Goal: Information Seeking & Learning: Learn about a topic

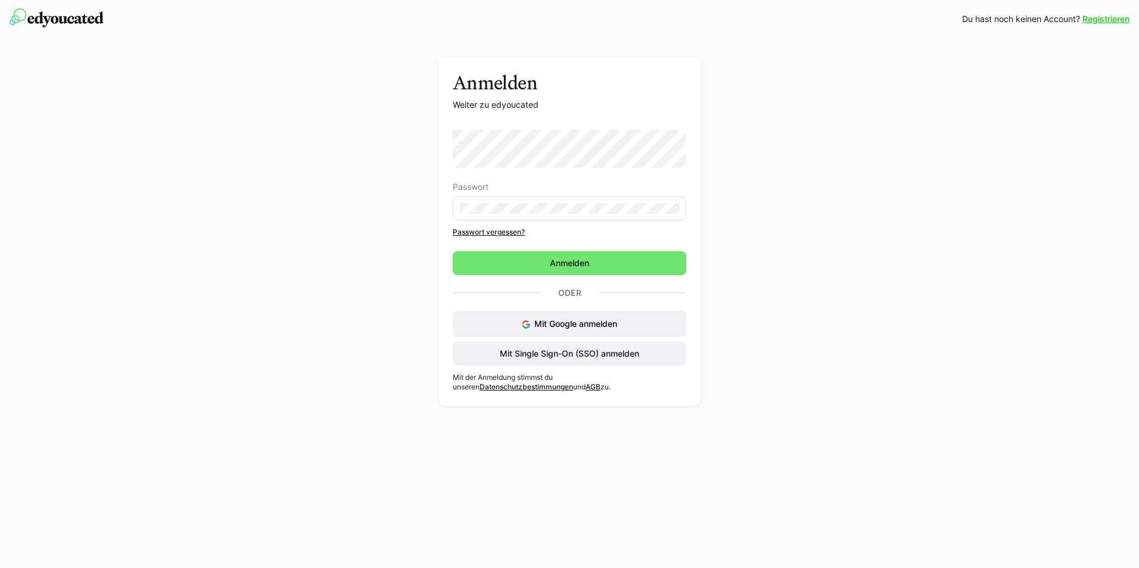
click at [225, 158] on div "Anmelden Weiter zu edyoucated Passwort Passwort vergessen? Anmelden Oder Mit Go…" at bounding box center [569, 225] width 1139 height 374
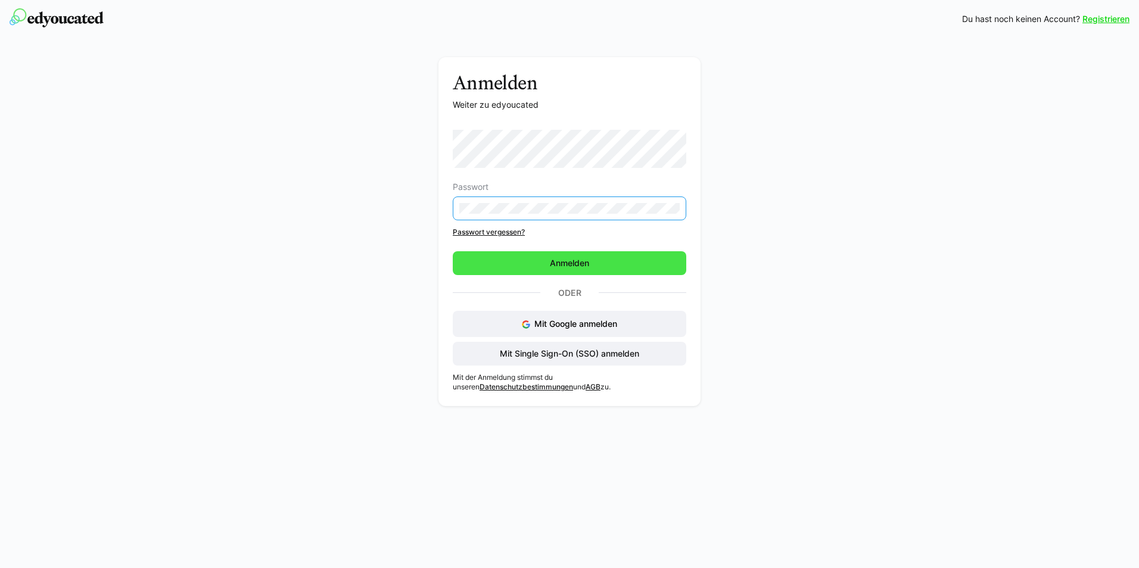
click at [538, 259] on span "Anmelden" at bounding box center [569, 263] width 233 height 24
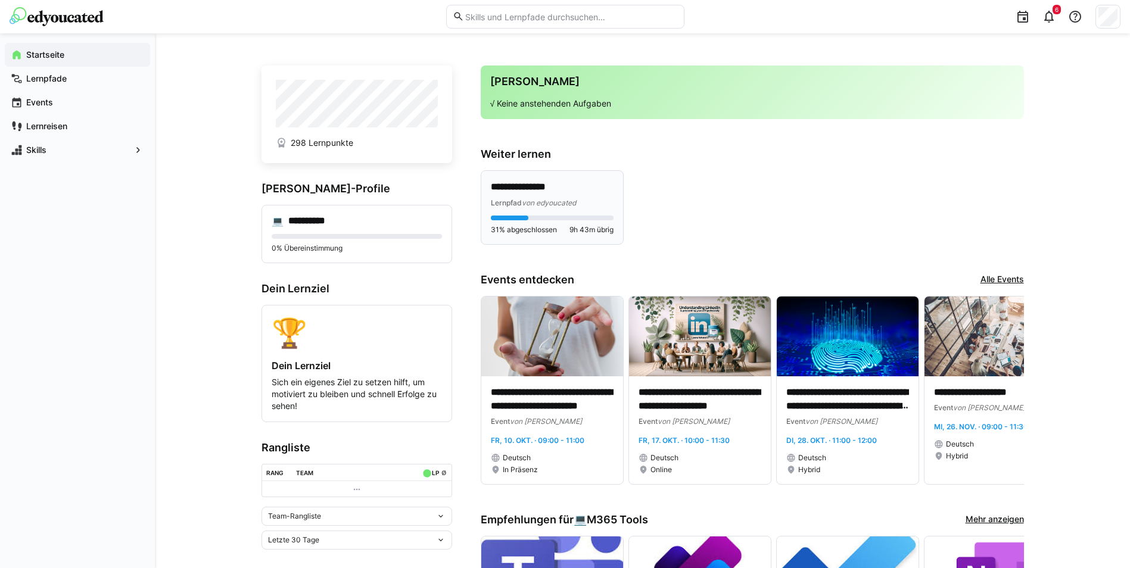
click at [528, 183] on p "**********" at bounding box center [552, 187] width 123 height 14
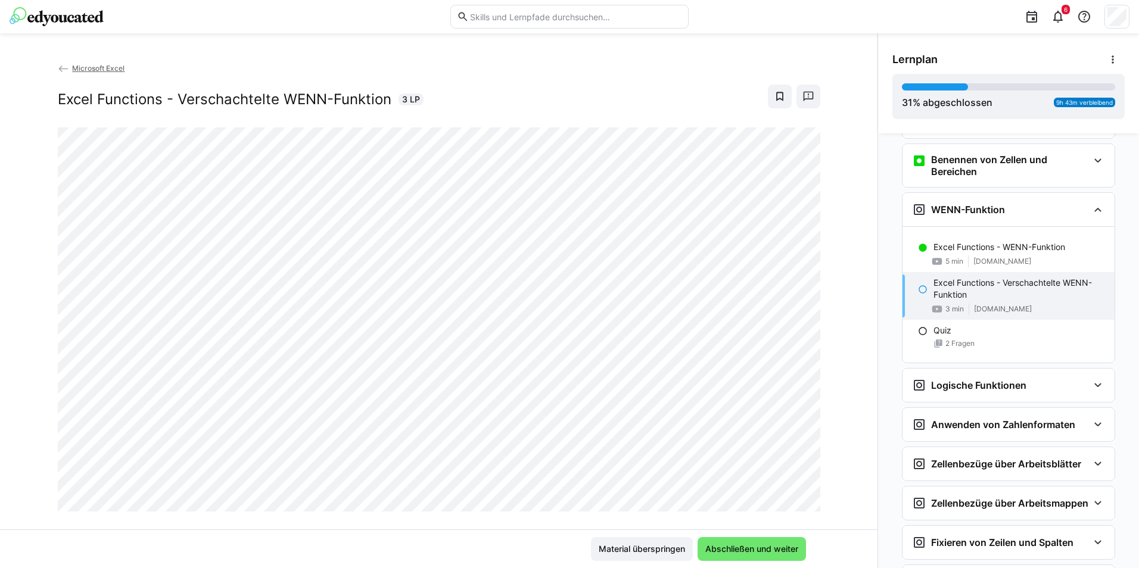
scroll to position [1441, 0]
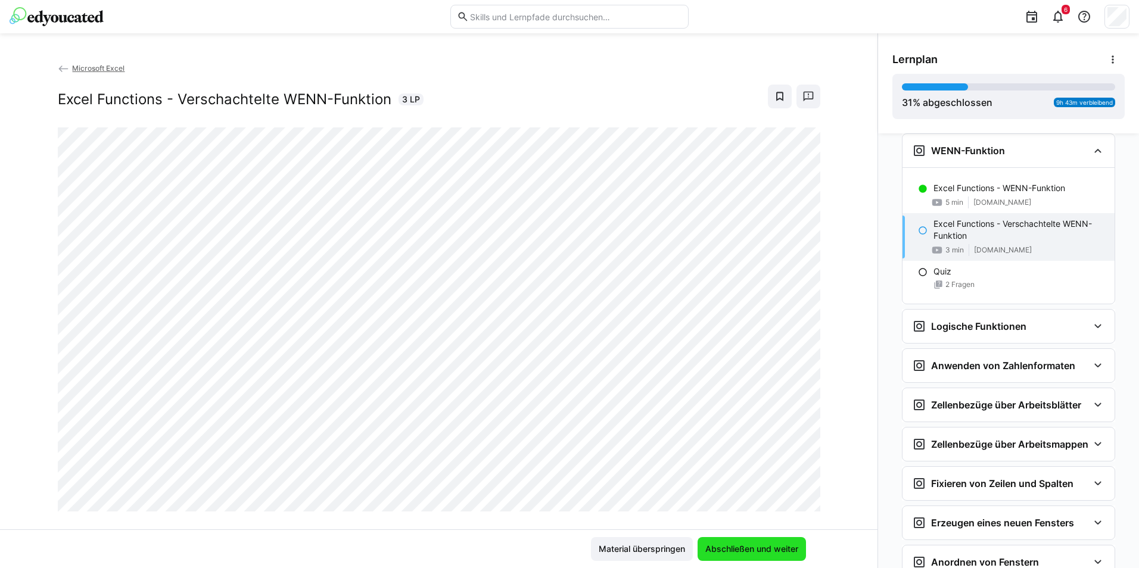
click at [775, 549] on span "Abschließen und weiter" at bounding box center [751, 549] width 96 height 12
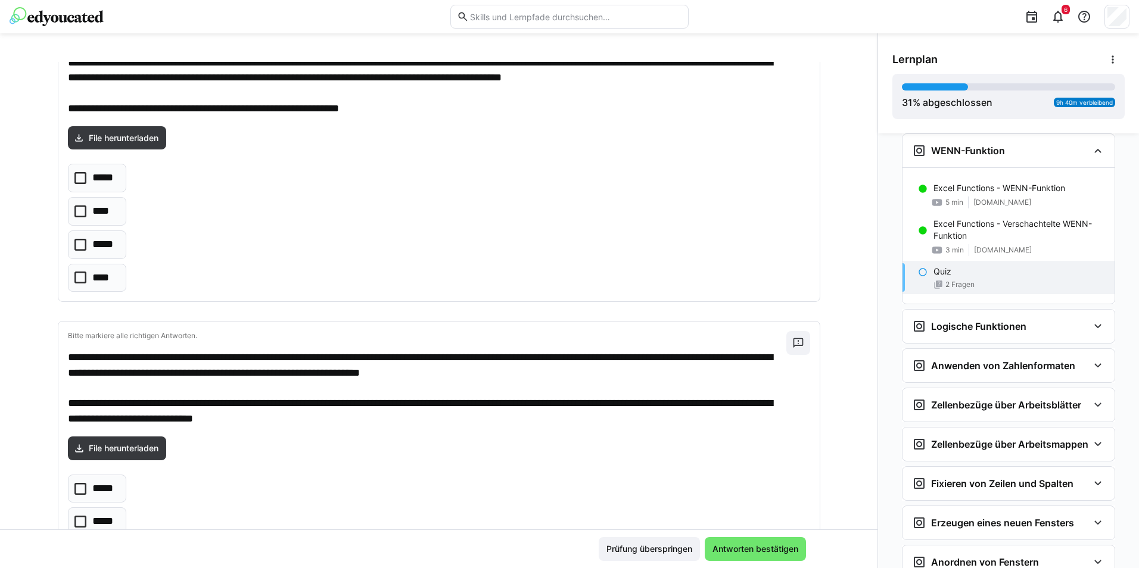
scroll to position [0, 0]
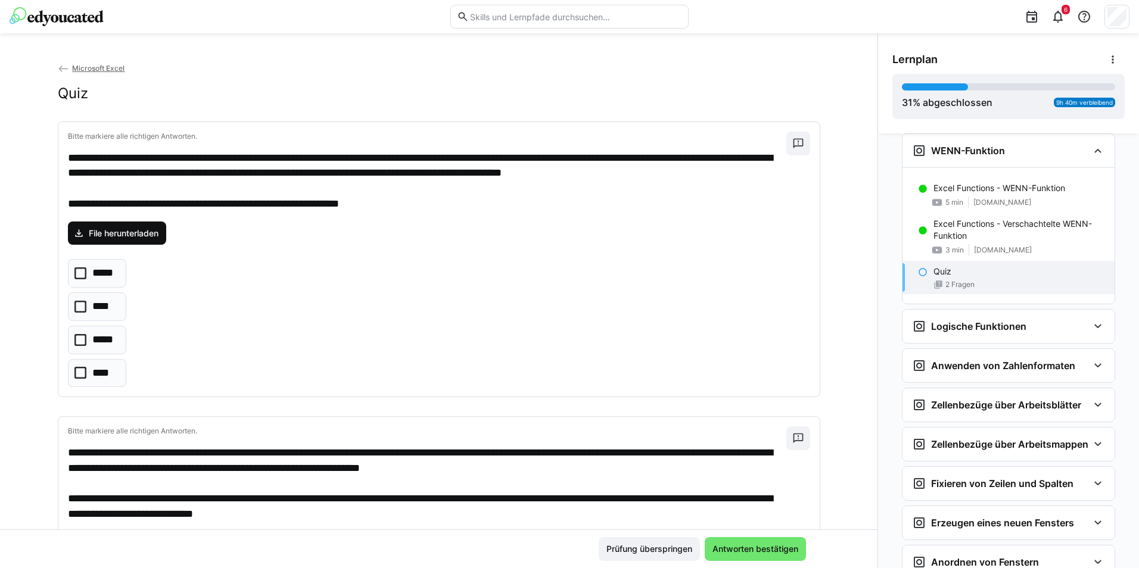
click at [95, 230] on span "File herunterladen" at bounding box center [123, 233] width 73 height 12
click at [74, 343] on icon at bounding box center [80, 340] width 12 height 12
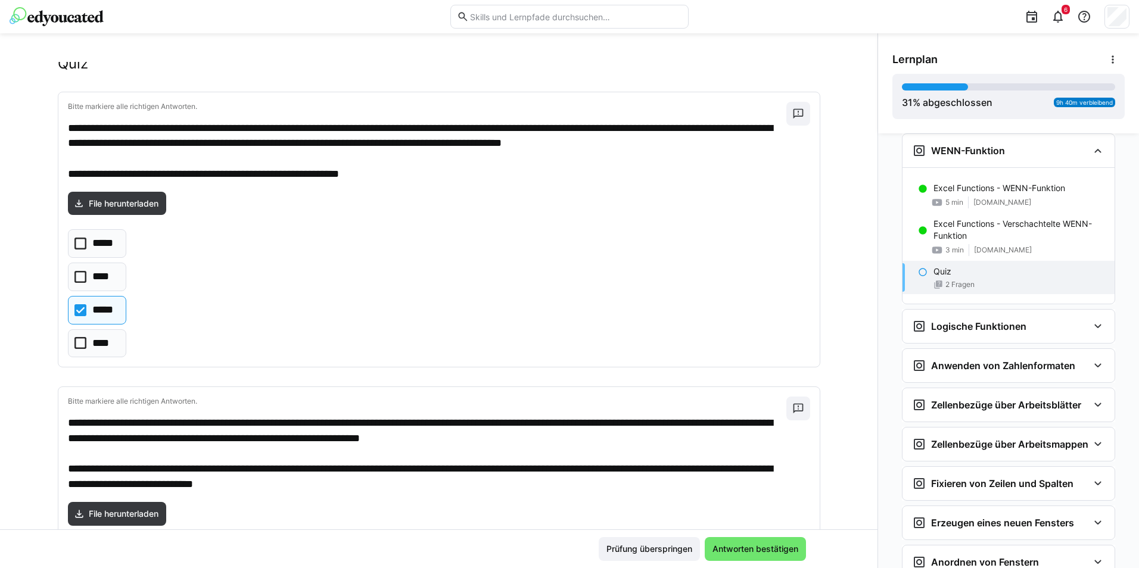
scroll to position [29, 0]
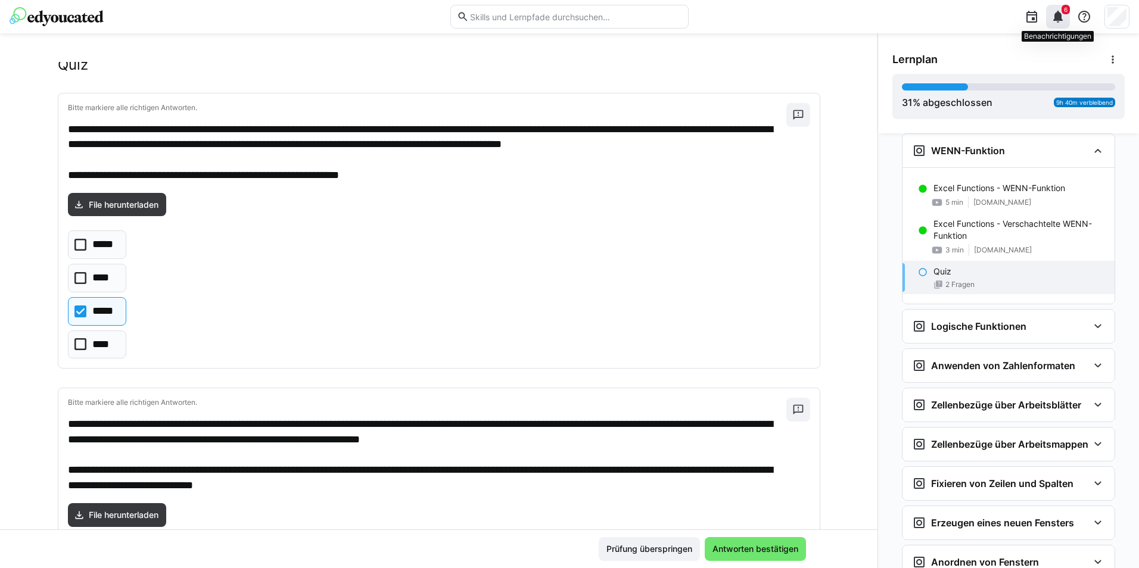
click at [1063, 17] on eds-icon at bounding box center [1057, 17] width 14 height 14
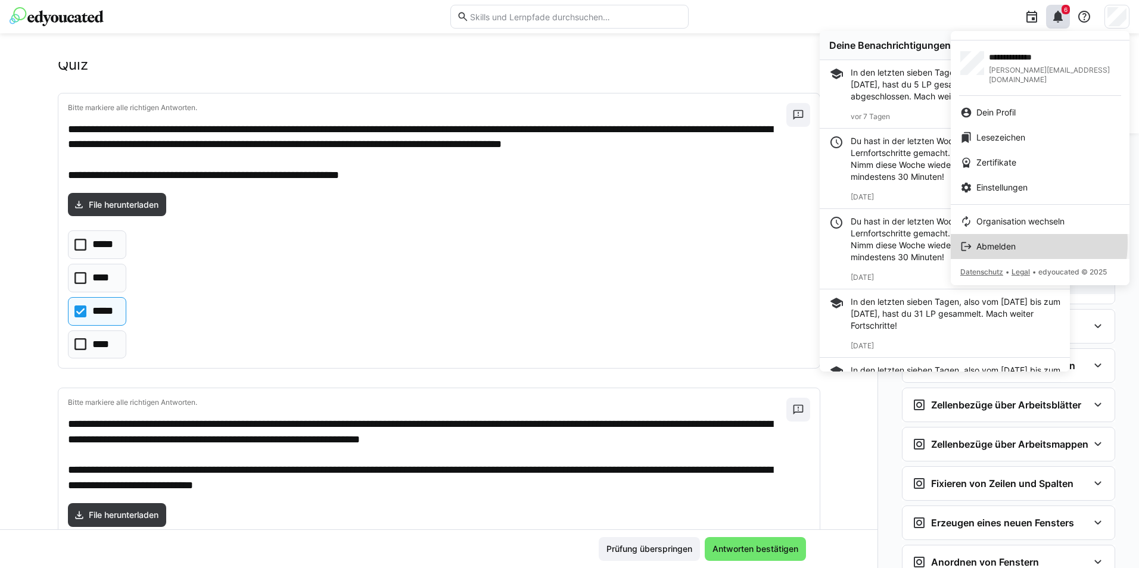
click at [1005, 241] on span "Abmelden" at bounding box center [995, 247] width 39 height 12
